Goal: Task Accomplishment & Management: Use online tool/utility

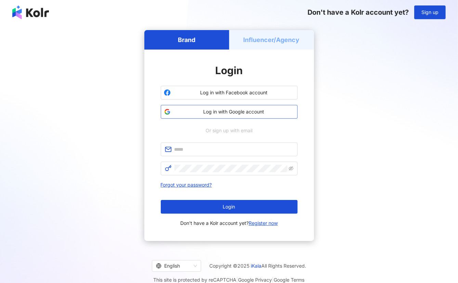
click at [264, 112] on span "Log in with Google account" at bounding box center [233, 111] width 121 height 7
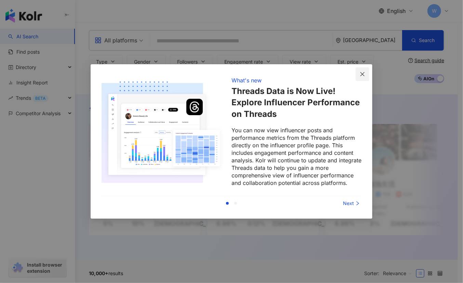
click at [362, 76] on icon "close" at bounding box center [362, 73] width 5 height 5
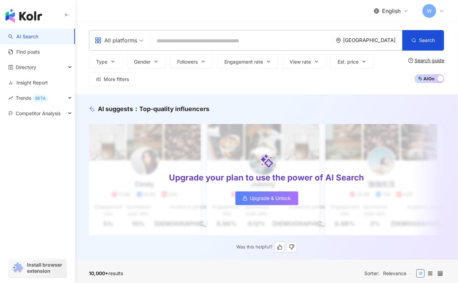
click at [288, 177] on div "Upgrade your plan to use the power of AI Search" at bounding box center [266, 178] width 195 height 12
click at [323, 25] on div "All platforms [GEOGRAPHIC_DATA] Search Type Gender Followers Engagement rate Vi…" at bounding box center [266, 58] width 383 height 72
click at [300, 26] on div "All platforms [GEOGRAPHIC_DATA] Search Type Gender Followers Engagement rate Vi…" at bounding box center [266, 58] width 383 height 72
